Goal: Information Seeking & Learning: Learn about a topic

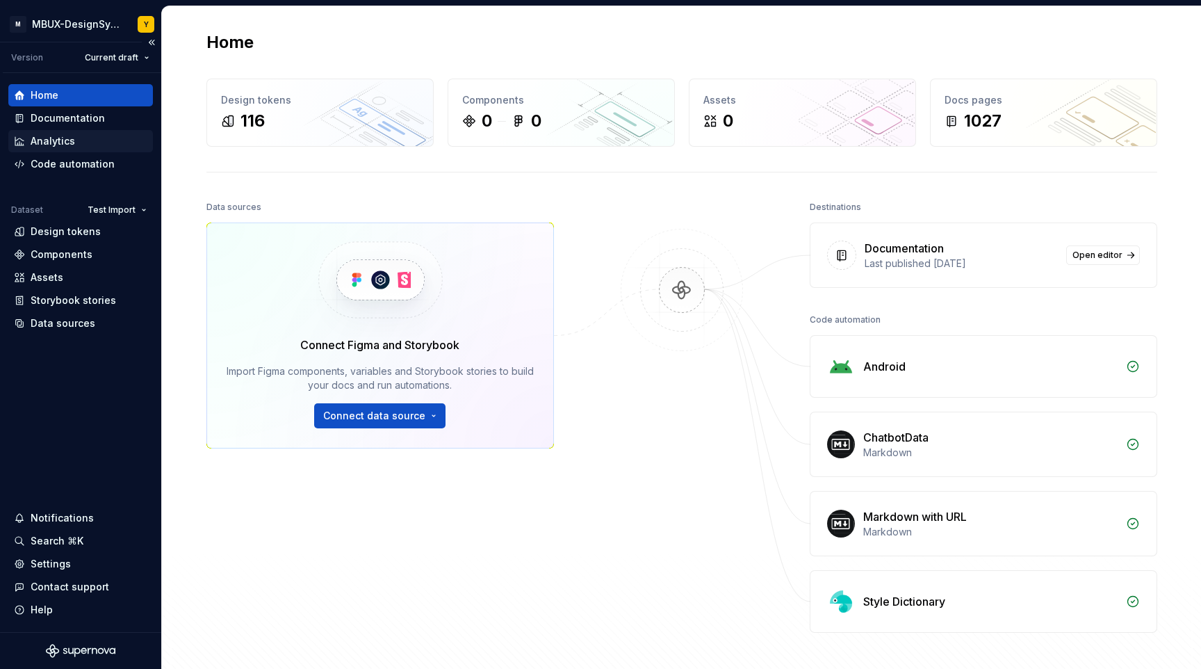
click at [54, 143] on div "Analytics" at bounding box center [53, 141] width 44 height 14
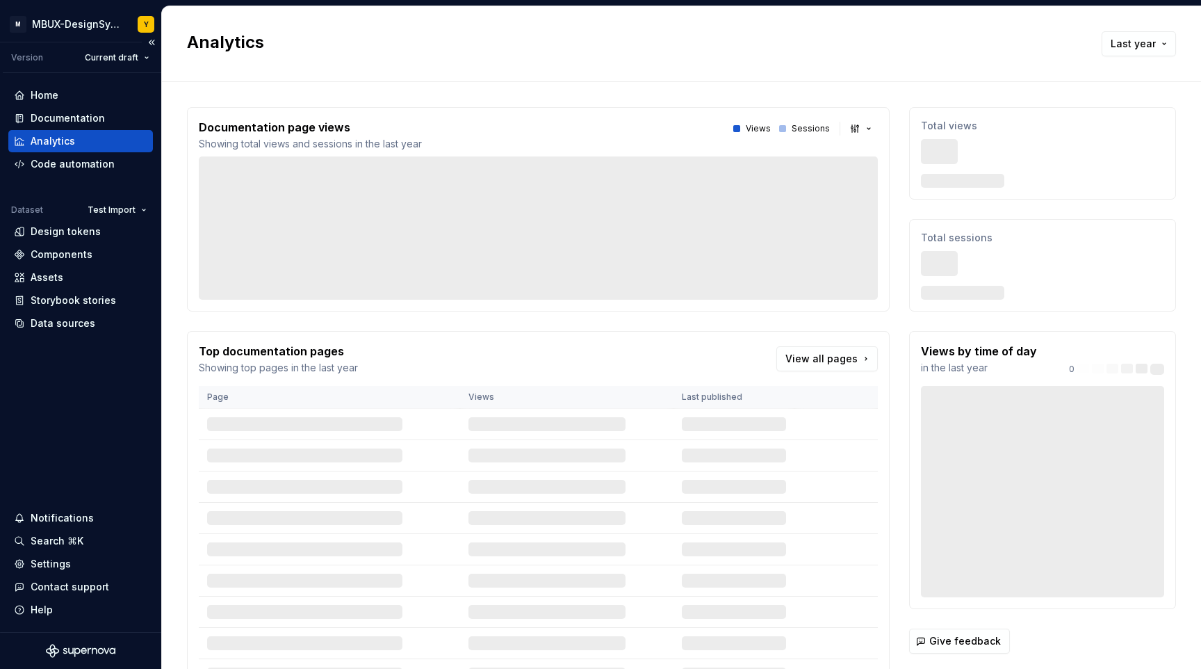
click at [63, 143] on div "Analytics" at bounding box center [53, 141] width 44 height 14
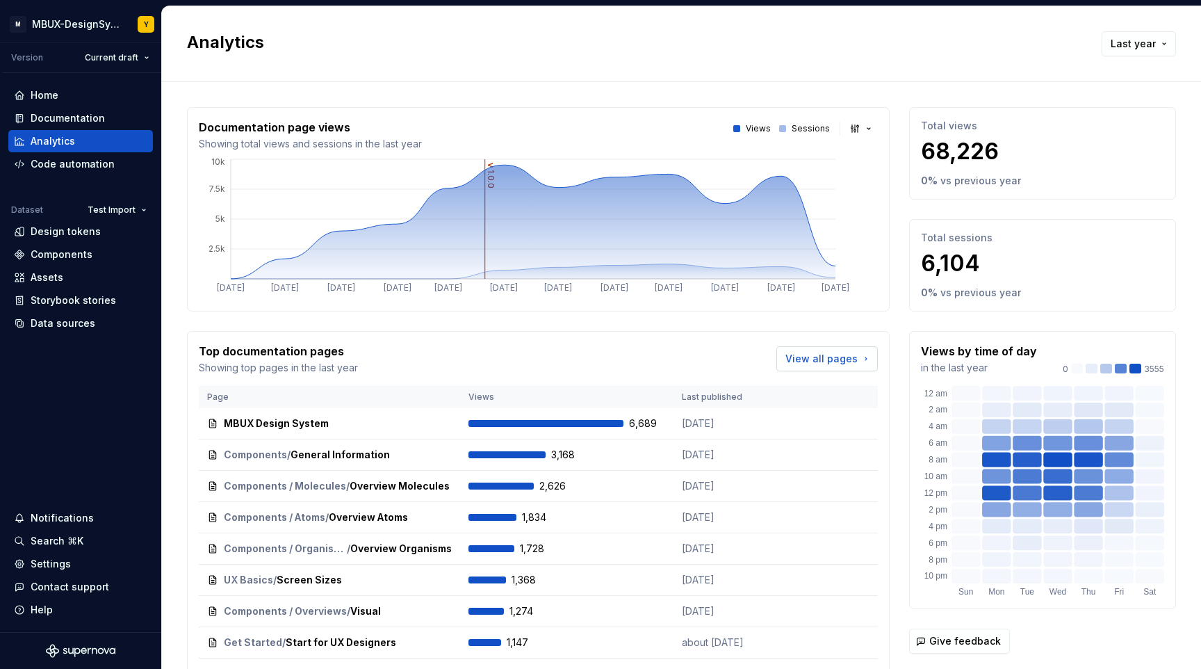
click at [837, 357] on span "View all pages" at bounding box center [822, 359] width 72 height 14
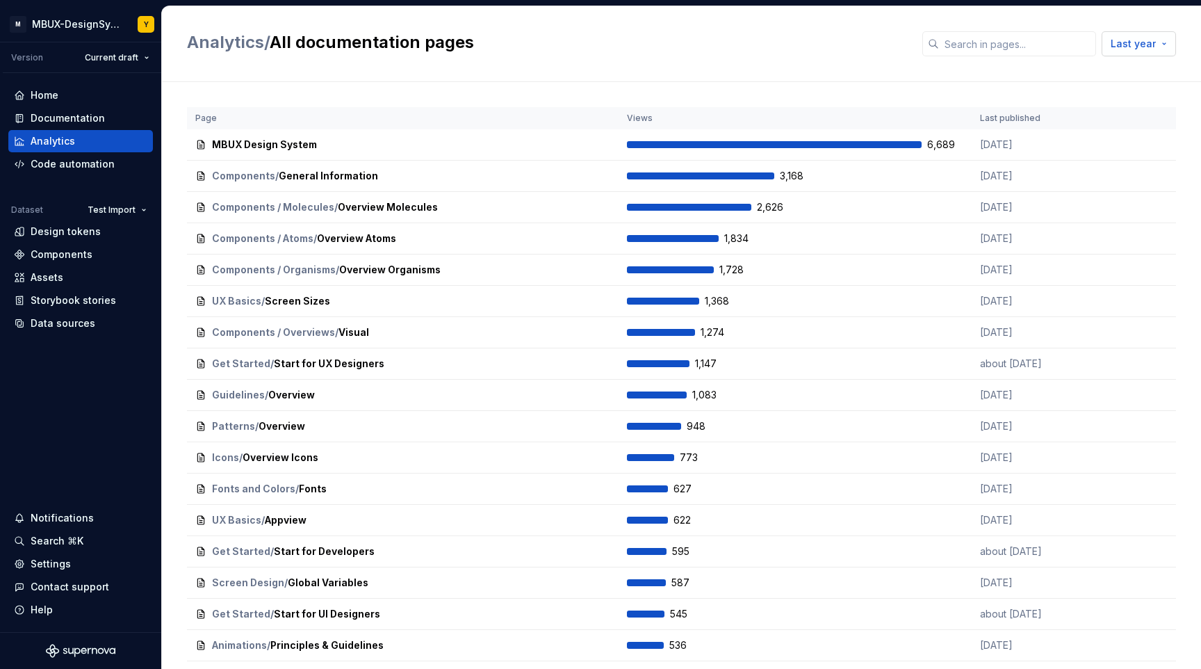
click at [1113, 52] on button "Last year" at bounding box center [1139, 43] width 74 height 25
click at [1067, 94] on div "Last 30 days" at bounding box center [1070, 96] width 63 height 14
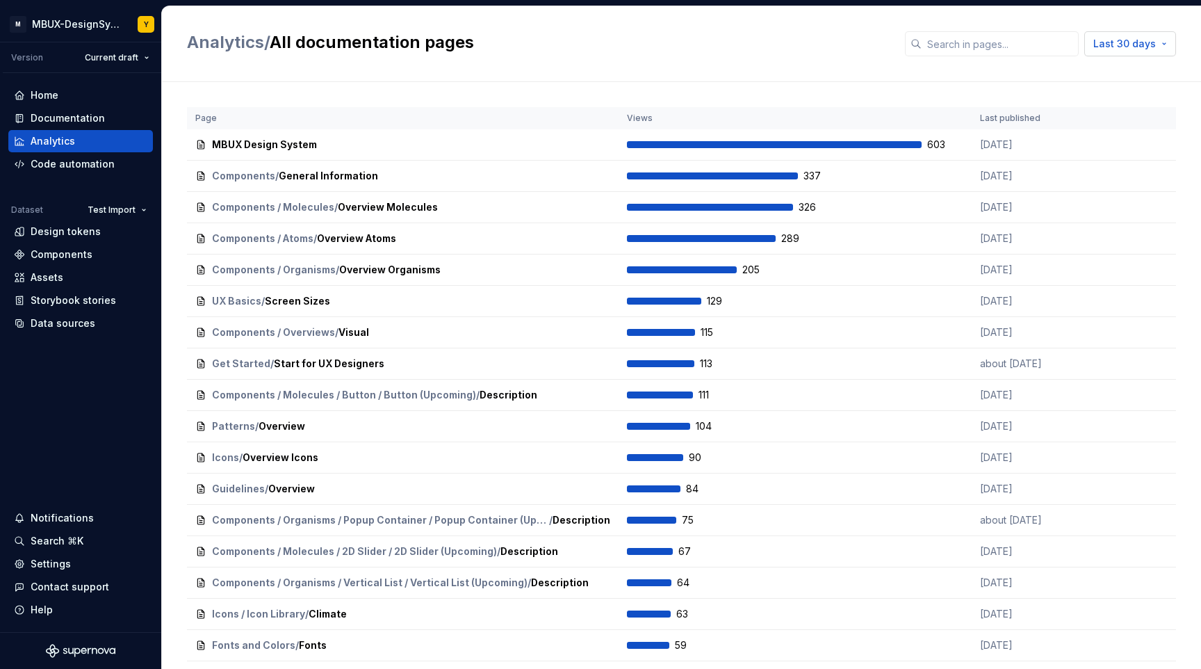
click at [1109, 32] on button "Last 30 days" at bounding box center [1131, 43] width 92 height 25
click at [1074, 152] on span "Last year" at bounding box center [1089, 163] width 146 height 22
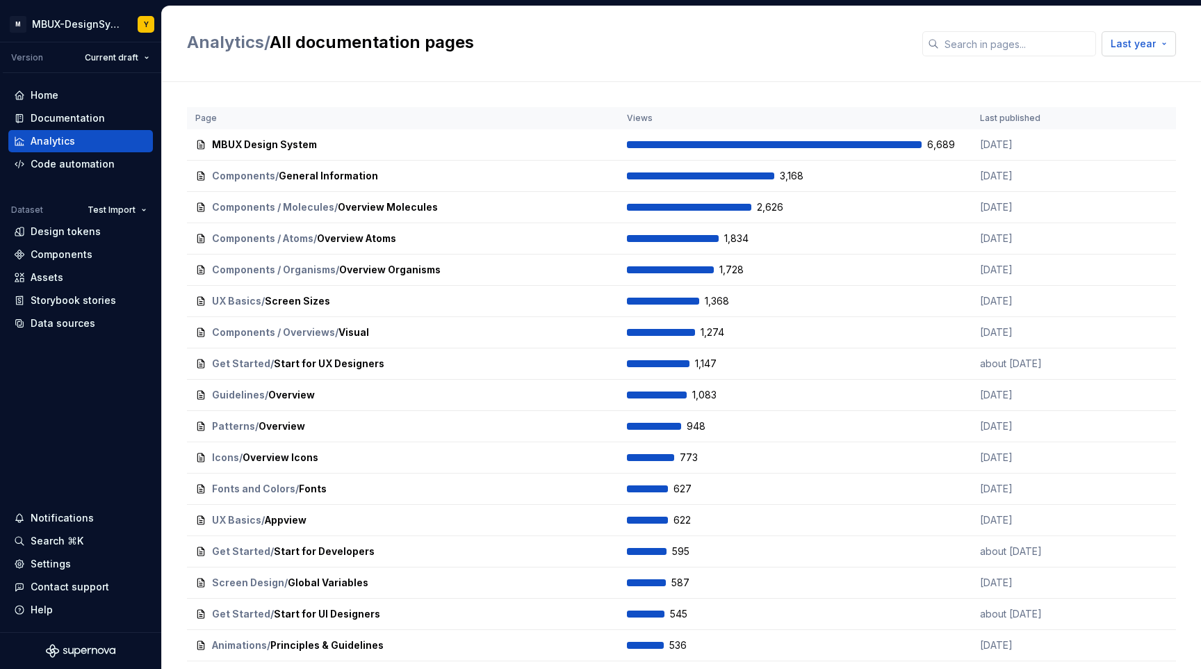
click at [1139, 42] on span "Last year" at bounding box center [1133, 44] width 45 height 14
click at [955, 70] on html "M MBUX-DesignSystem Y Version Current draft Home Documentation Analytics Code a…" at bounding box center [600, 334] width 1201 height 669
click at [207, 44] on link "Analytics" at bounding box center [225, 42] width 77 height 20
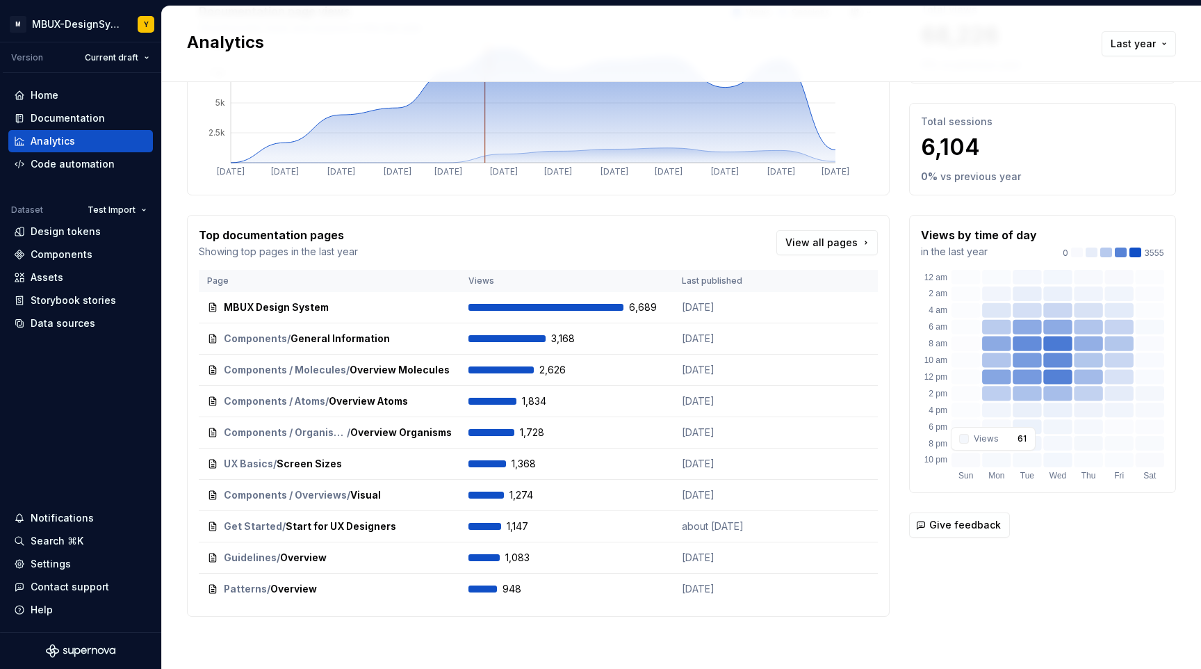
scroll to position [117, 0]
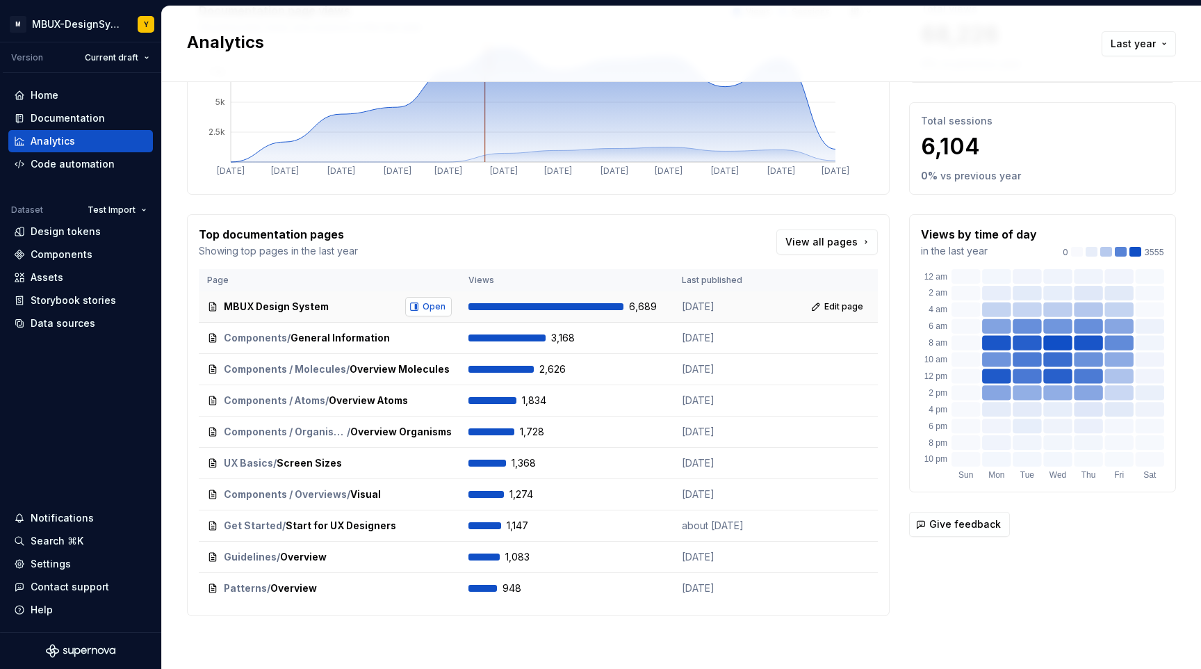
click at [431, 307] on span "Open" at bounding box center [434, 306] width 23 height 11
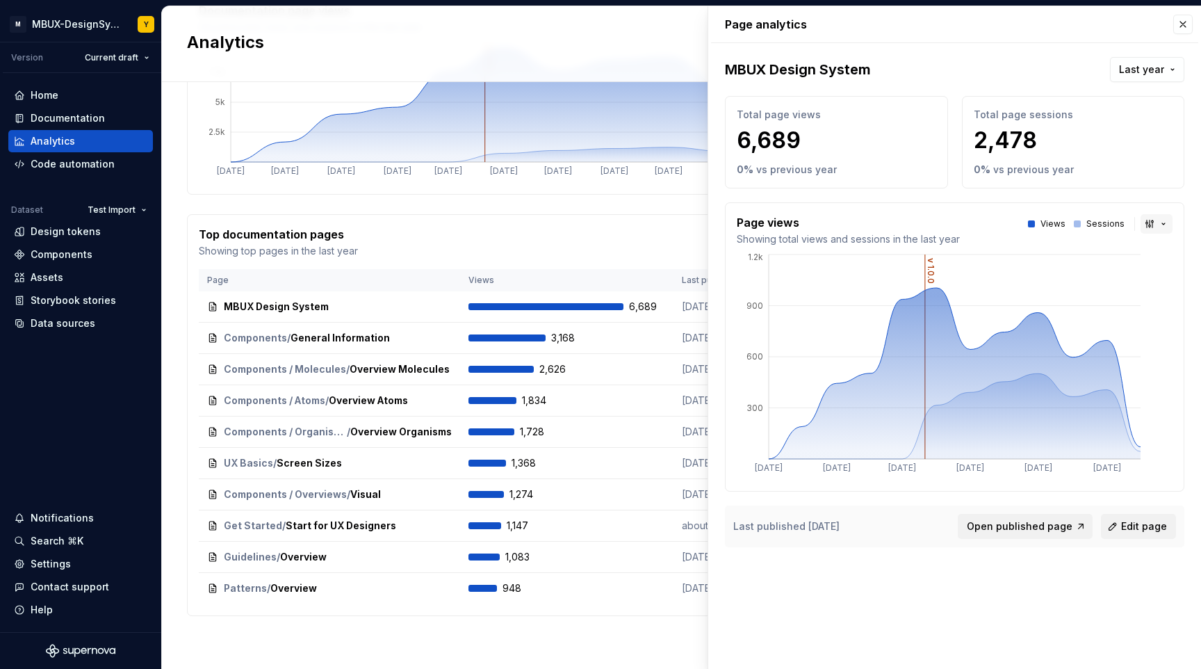
click at [1157, 229] on button "button" at bounding box center [1157, 223] width 32 height 19
click at [1144, 270] on div "Bar chart" at bounding box center [1124, 273] width 44 height 14
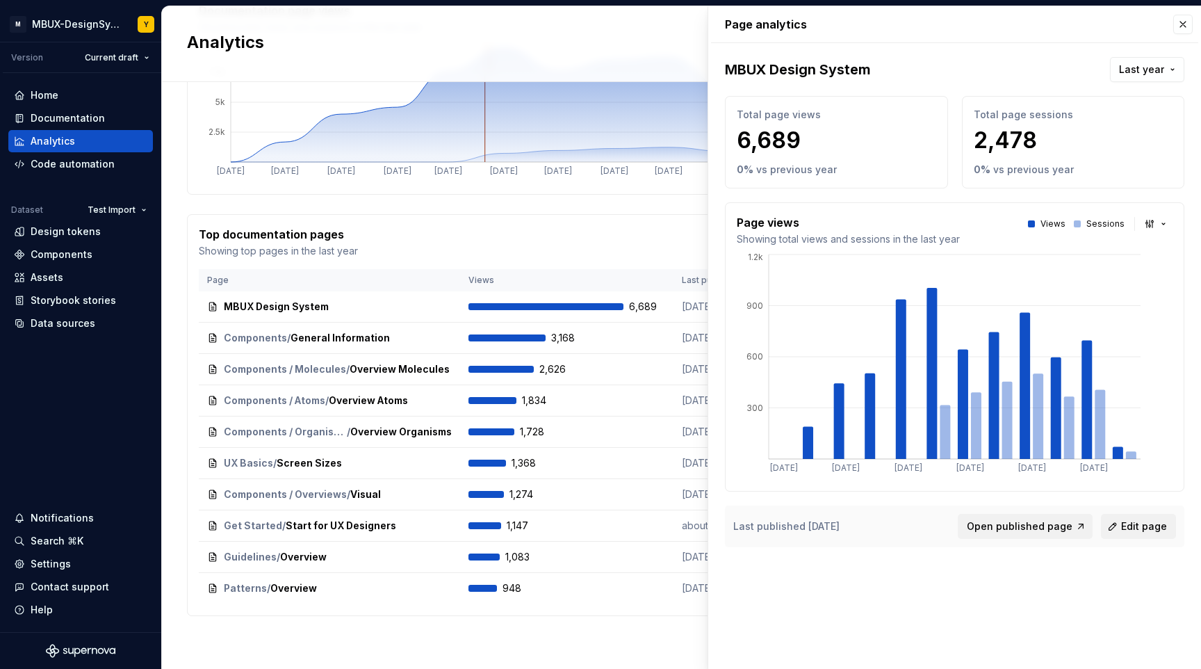
click at [505, 177] on icon "v 1.0.0 [DATE] [DATE] [DATE] [DATE] [DATE] [DATE] [DATE] [DATE] [DATE] [DATE] […" at bounding box center [533, 111] width 669 height 143
click at [581, 222] on div "Top documentation pages Showing top pages in the last year View all pages Page …" at bounding box center [538, 415] width 703 height 402
click at [1175, 22] on button "button" at bounding box center [1183, 24] width 19 height 19
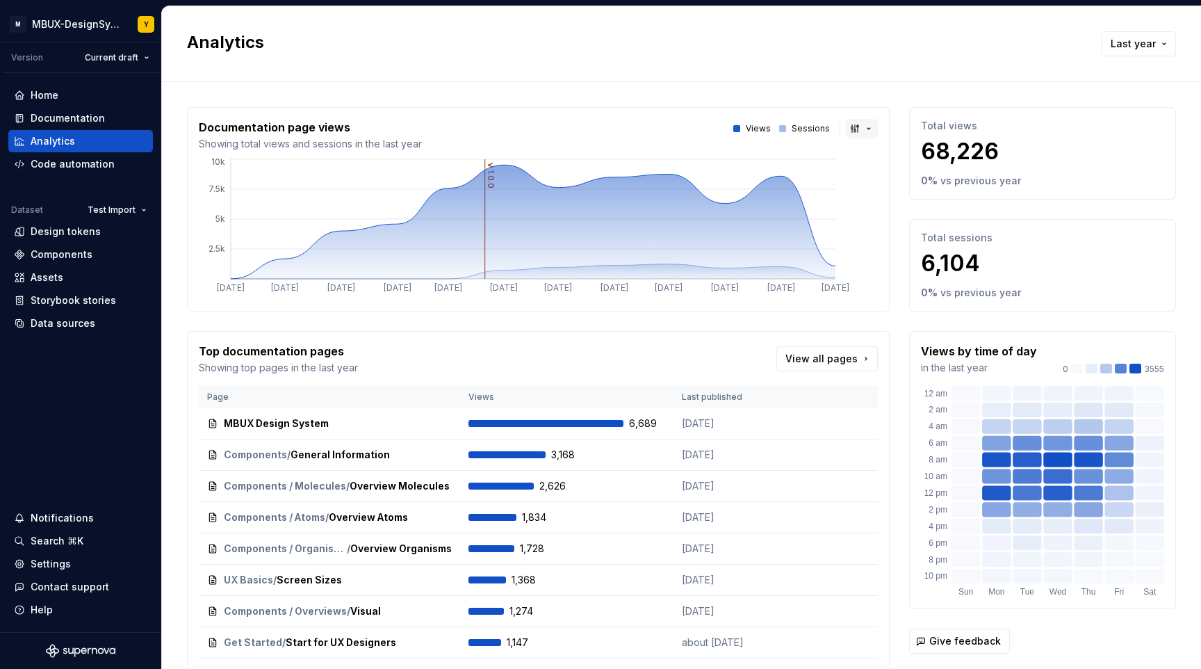
click at [848, 128] on button "button" at bounding box center [862, 128] width 32 height 19
click at [863, 174] on div "Bar chart" at bounding box center [883, 178] width 44 height 14
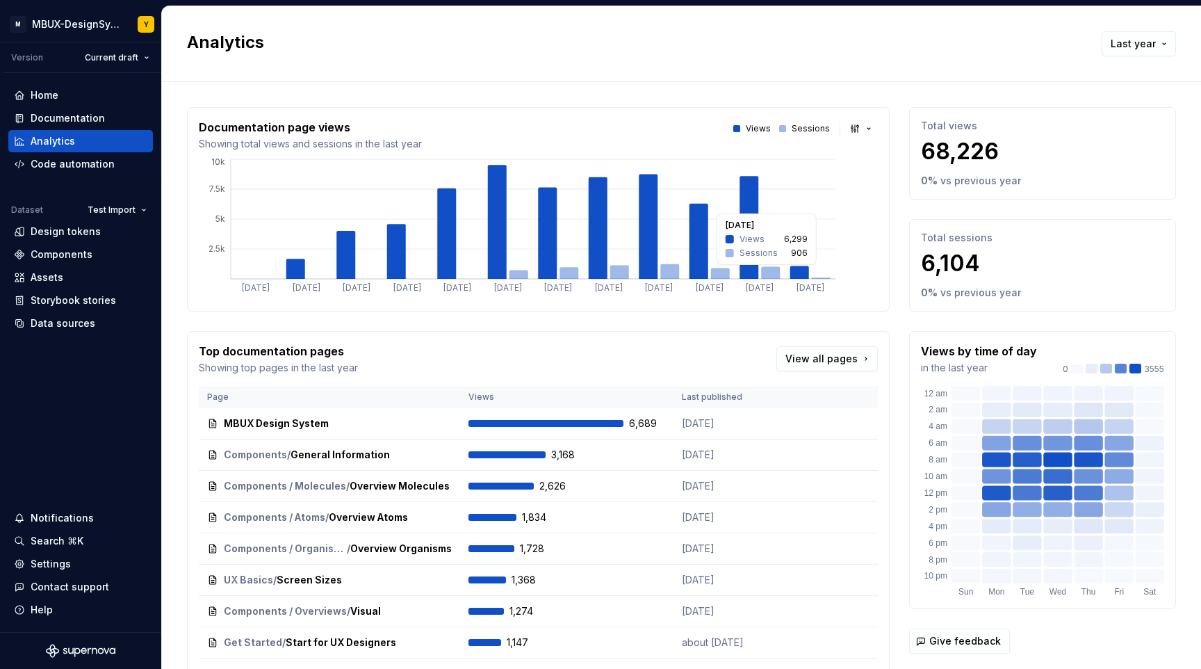
click at [715, 271] on icon at bounding box center [720, 273] width 19 height 11
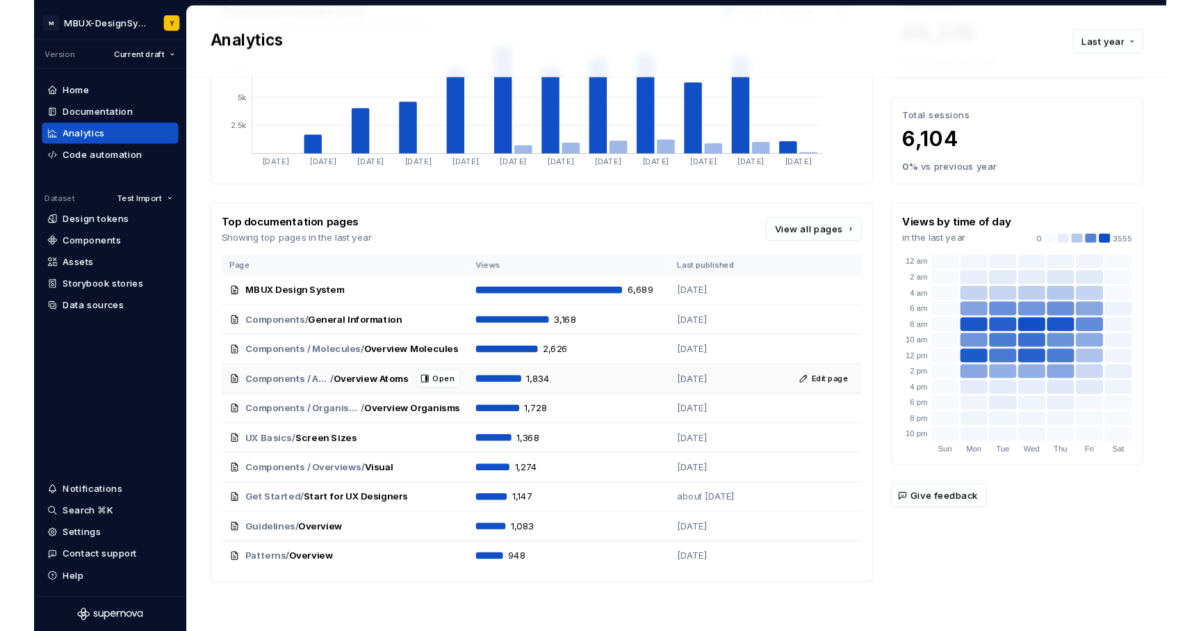
scroll to position [117, 0]
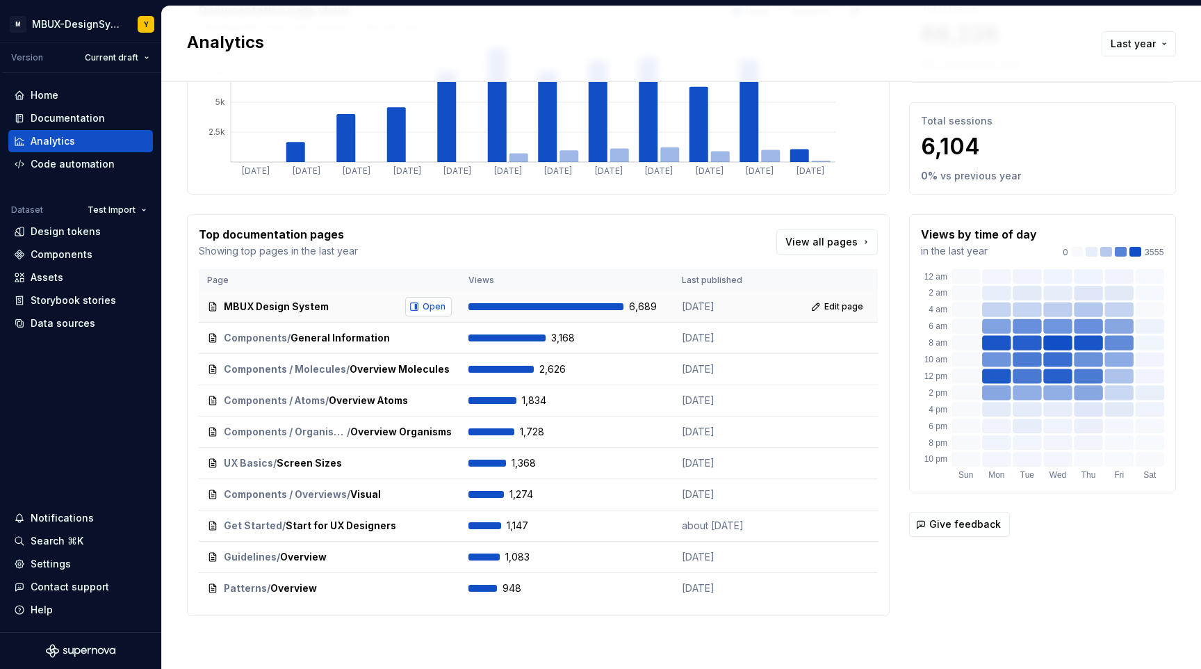
click at [416, 306] on button "Open" at bounding box center [428, 306] width 47 height 19
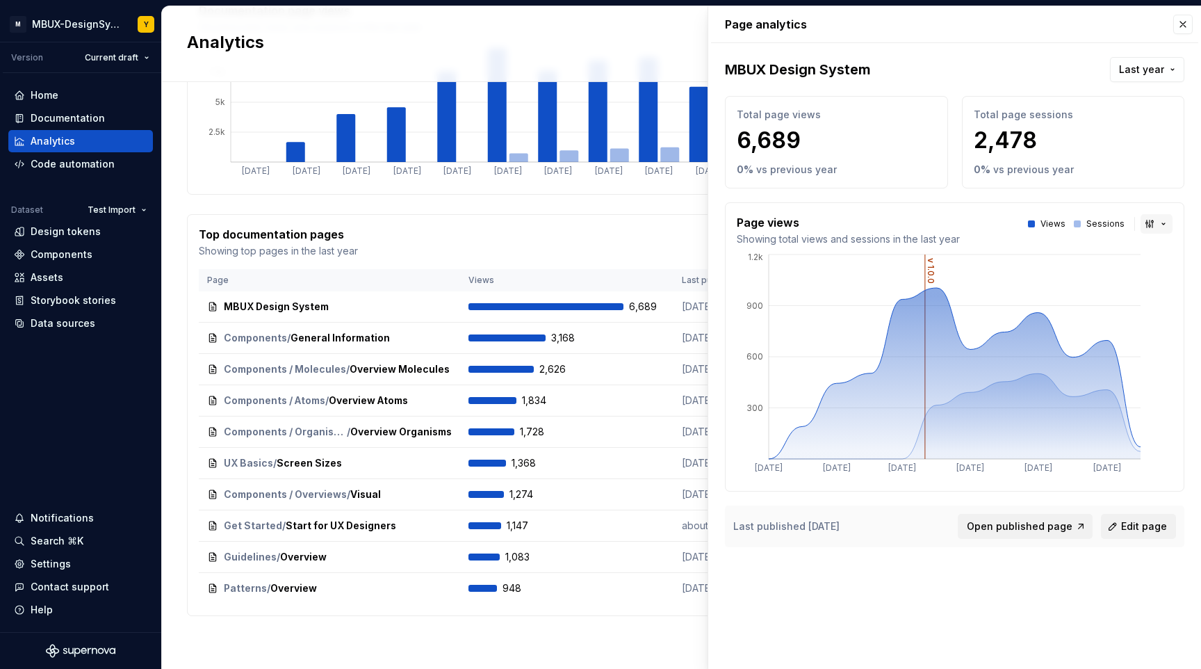
click at [1164, 227] on button "button" at bounding box center [1157, 223] width 32 height 19
click at [1130, 291] on div "Line chart" at bounding box center [1126, 296] width 49 height 14
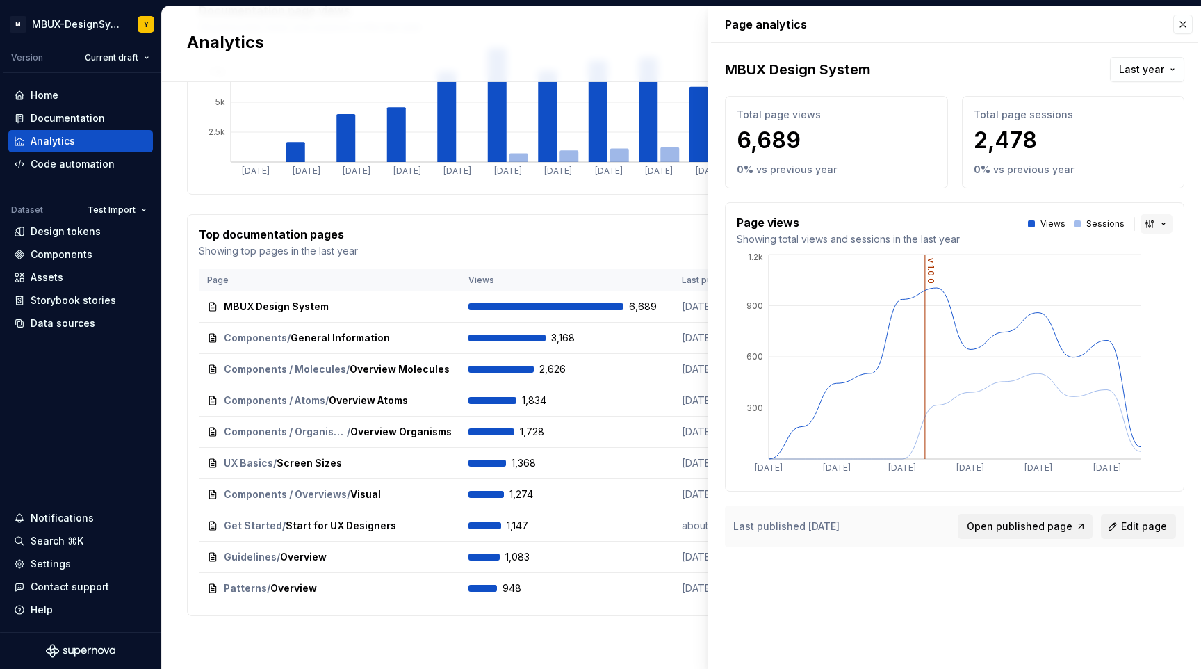
click at [1155, 225] on button "button" at bounding box center [1157, 223] width 32 height 19
click at [1135, 263] on span "Bar chart" at bounding box center [1139, 273] width 118 height 22
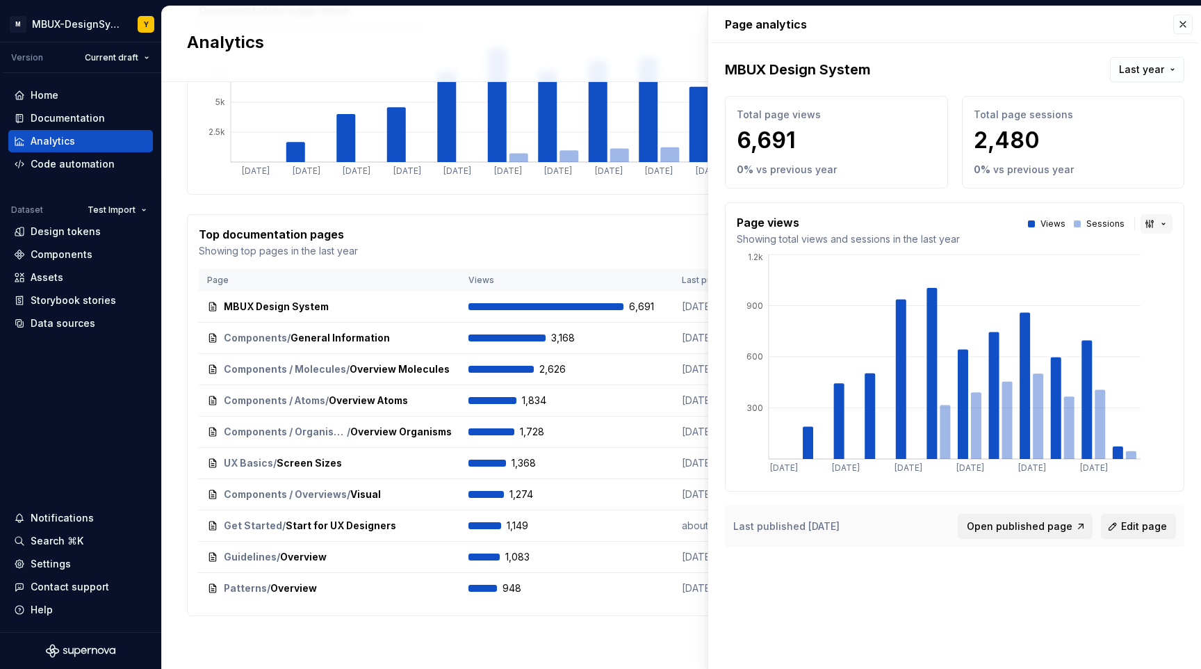
click at [1169, 229] on button "button" at bounding box center [1157, 223] width 32 height 19
click at [1101, 165] on html "M MBUX-DesignSystem Y Version Current draft Home Documentation Analytics Code a…" at bounding box center [600, 334] width 1201 height 669
click at [1151, 70] on span "Last year" at bounding box center [1141, 70] width 45 height 14
click at [984, 70] on html "M MBUX-DesignSystem Y Version Current draft Home Documentation Analytics Code a…" at bounding box center [600, 334] width 1201 height 669
click at [601, 211] on div "Documentation page views Showing total views and sessions in the last year View…" at bounding box center [538, 303] width 703 height 626
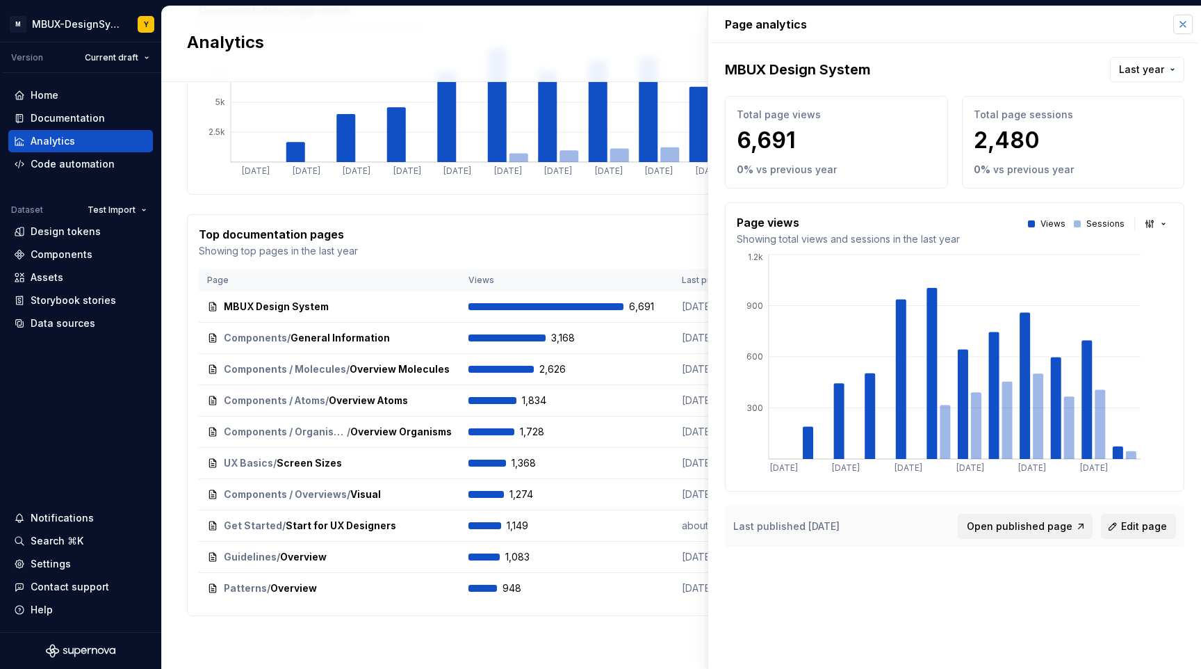
click at [1187, 24] on button "button" at bounding box center [1183, 24] width 19 height 19
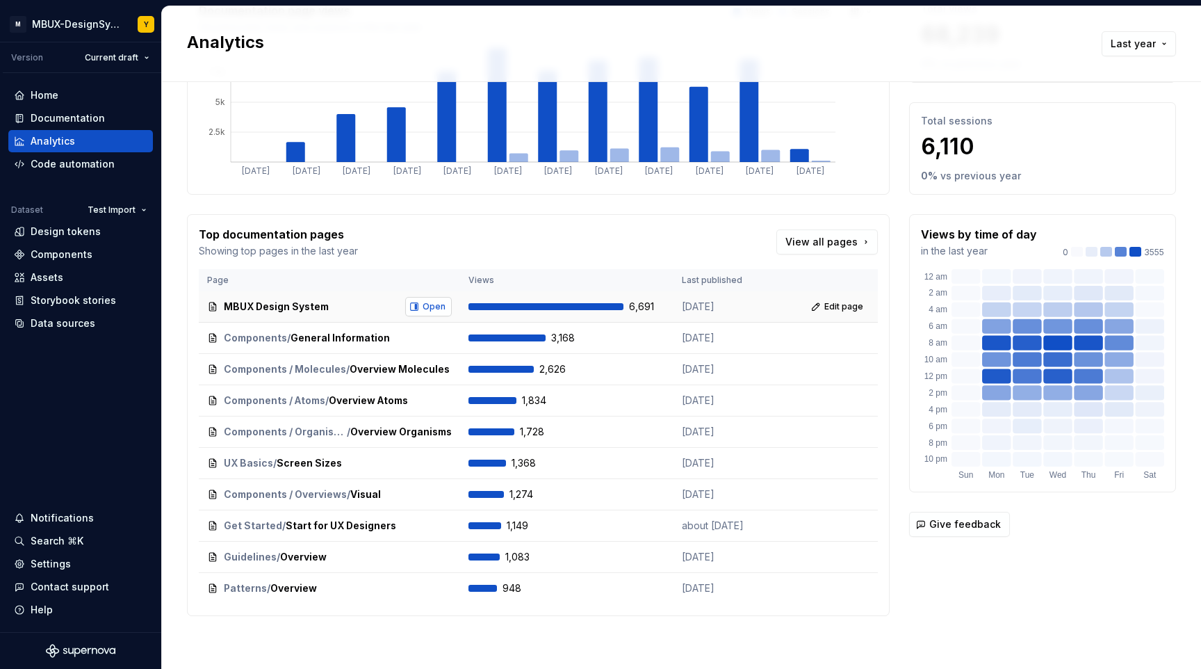
click at [412, 305] on button "Open" at bounding box center [428, 306] width 47 height 19
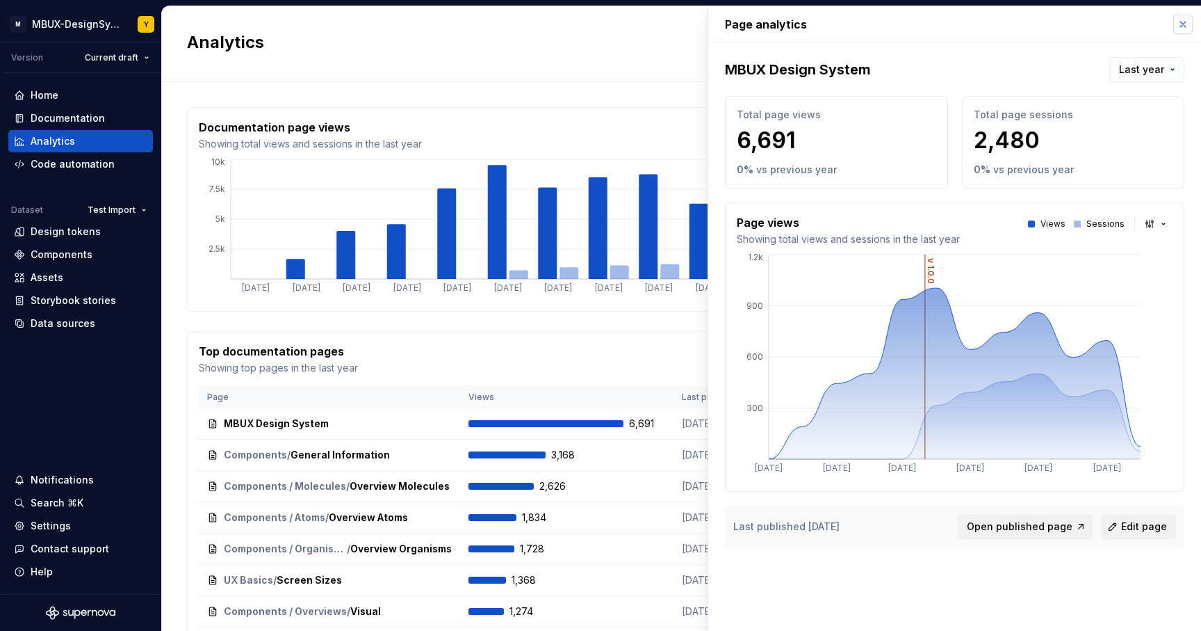
click at [1182, 26] on button "button" at bounding box center [1183, 24] width 19 height 19
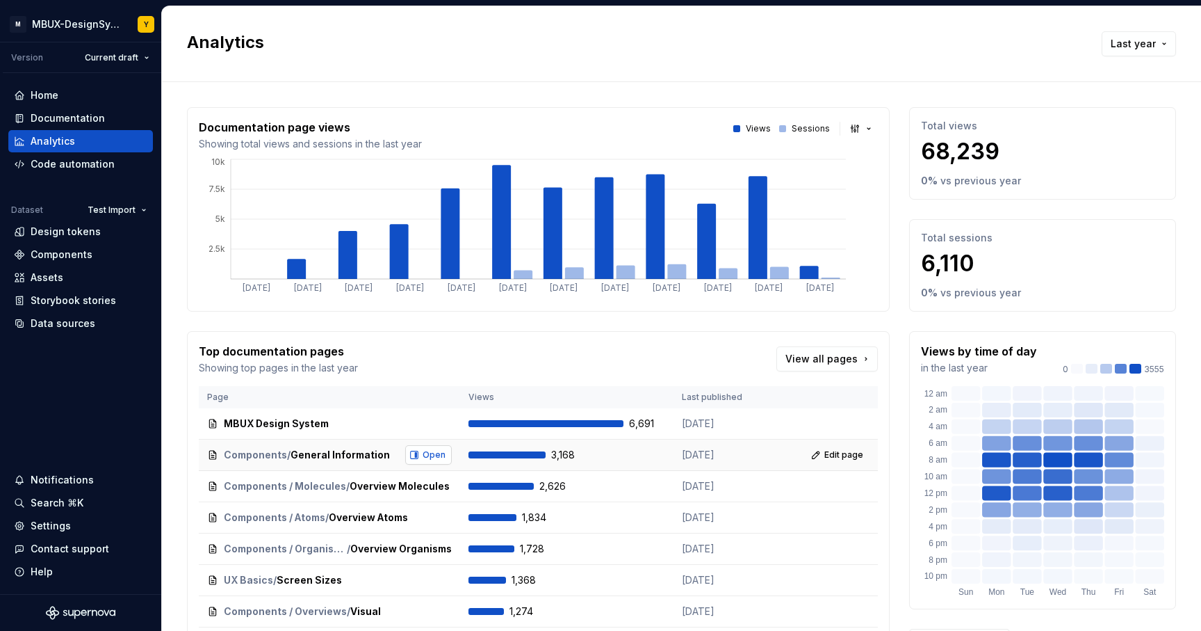
click at [432, 456] on span "Open" at bounding box center [434, 454] width 23 height 11
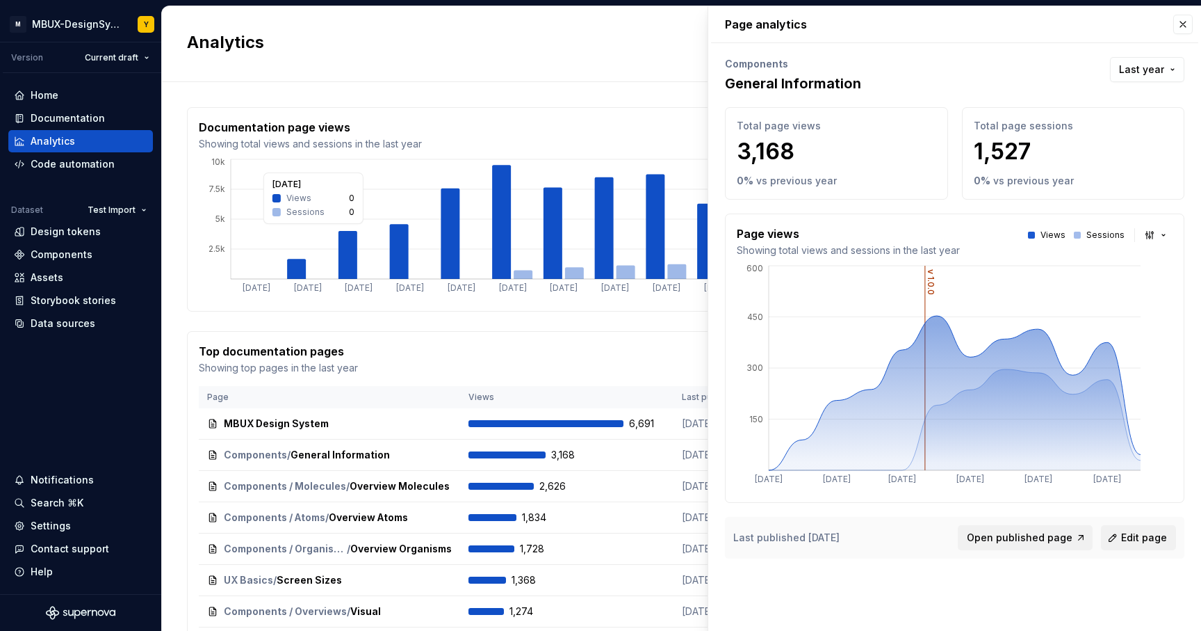
click at [528, 292] on icon "[DATE] [DATE] [DATE] [DATE] [DATE] [DATE] [DATE] [DATE] [DATE] [DATE] [DATE] [D…" at bounding box center [538, 227] width 679 height 143
click at [1180, 21] on button "button" at bounding box center [1183, 24] width 19 height 19
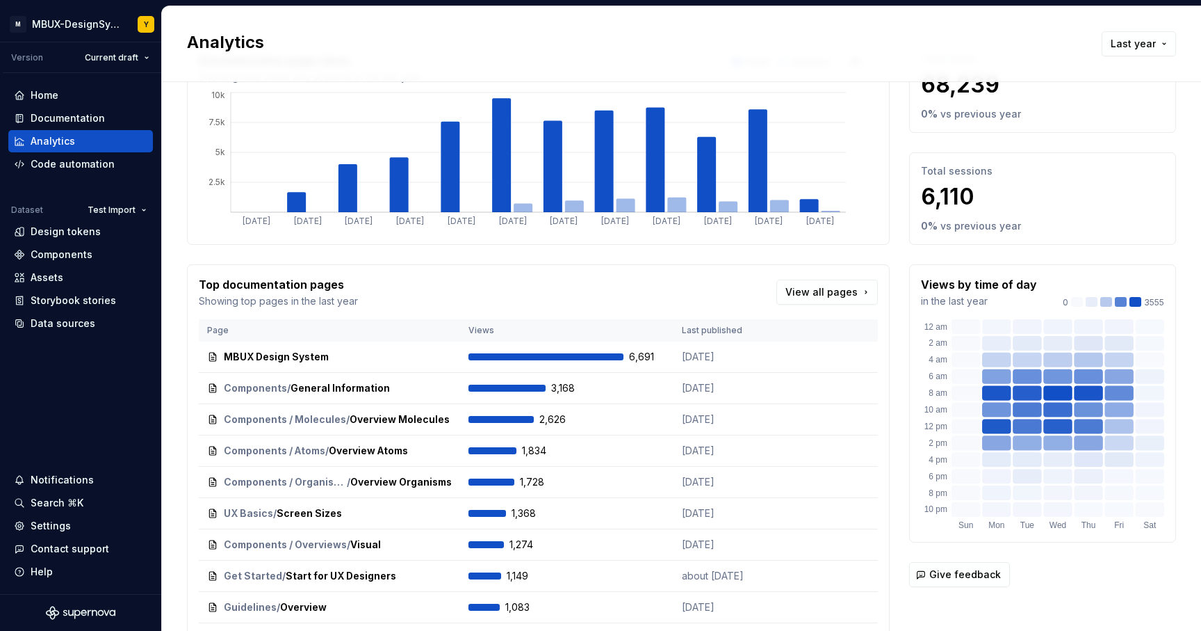
scroll to position [68, 0]
